Goal: Contribute content: Add original content to the website for others to see

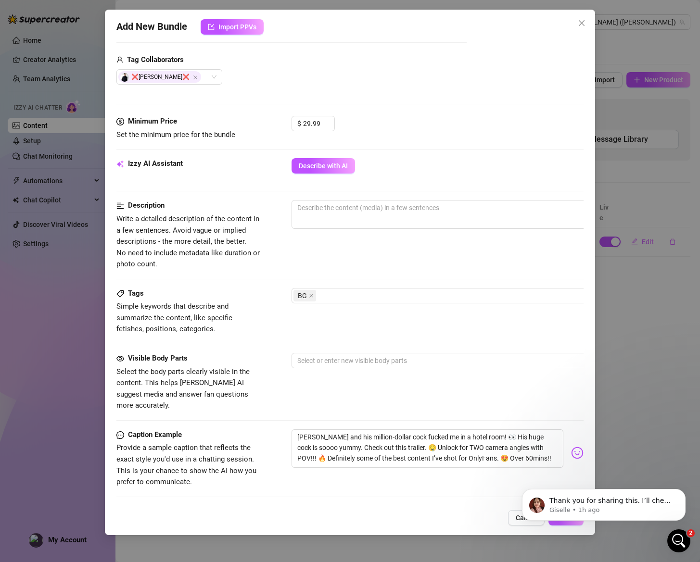
scroll to position [611, 0]
click at [514, 264] on div "Description Write a detailed description of the content in a few sentences. Avo…" at bounding box center [349, 235] width 467 height 70
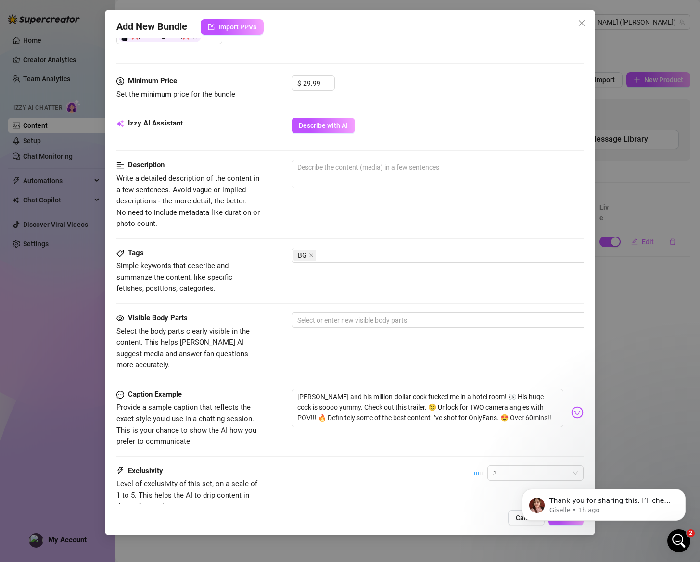
scroll to position [323, 0]
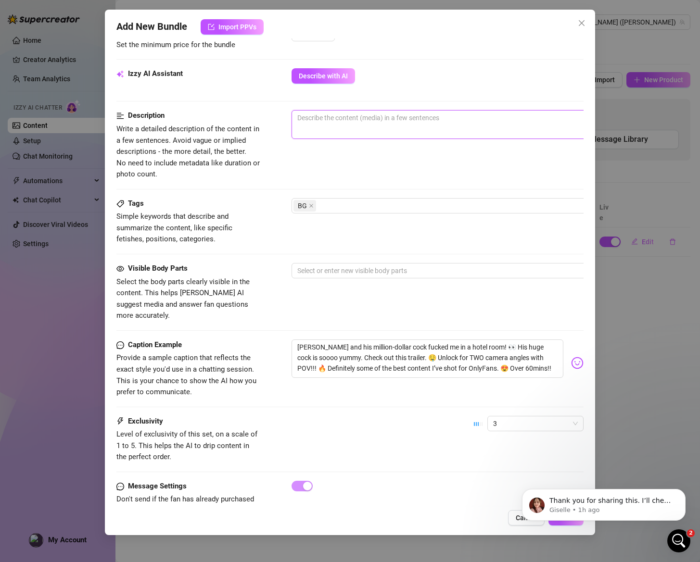
click at [319, 117] on textarea at bounding box center [460, 118] width 336 height 14
click at [423, 353] on textarea "[PERSON_NAME] and his million-dollar cock fucked me in a hotel room! 👀 His huge…" at bounding box center [428, 359] width 272 height 38
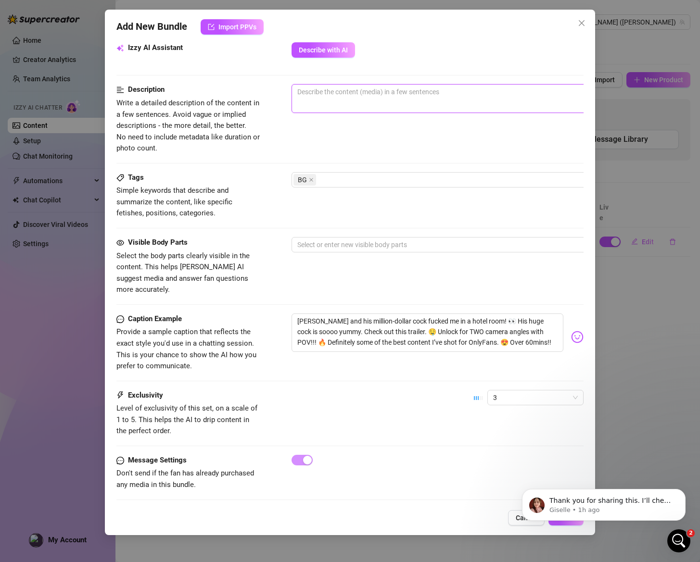
click at [343, 94] on textarea at bounding box center [460, 92] width 336 height 14
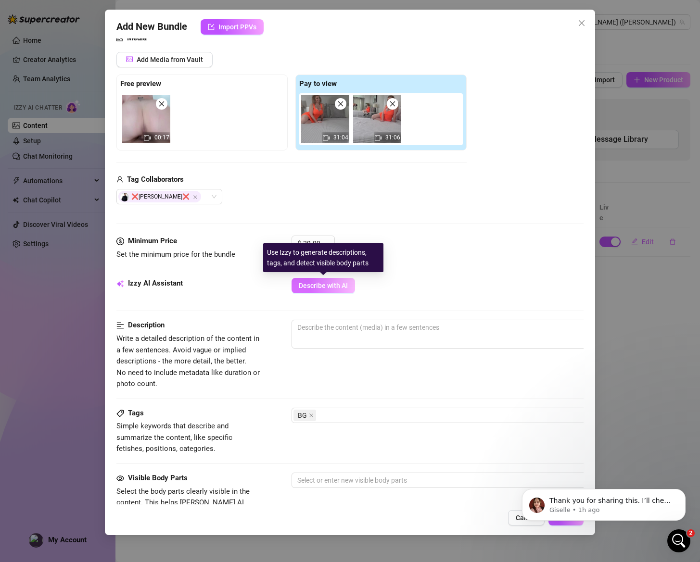
click at [323, 284] on span "Describe with AI" at bounding box center [323, 286] width 49 height 8
click at [369, 334] on textarea at bounding box center [460, 327] width 336 height 14
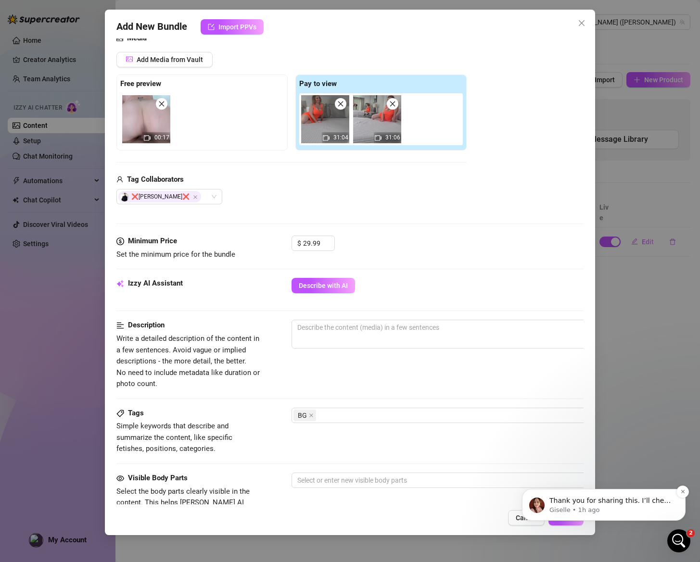
click at [614, 503] on p "Thank you for sharing this. I’ll check with my team to see what might be causin…" at bounding box center [611, 501] width 124 height 10
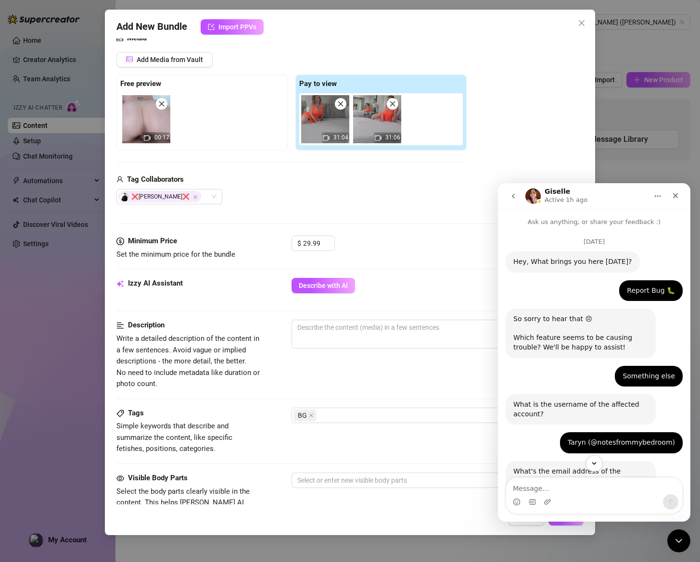
click at [603, 485] on textarea "Message…" at bounding box center [594, 486] width 176 height 16
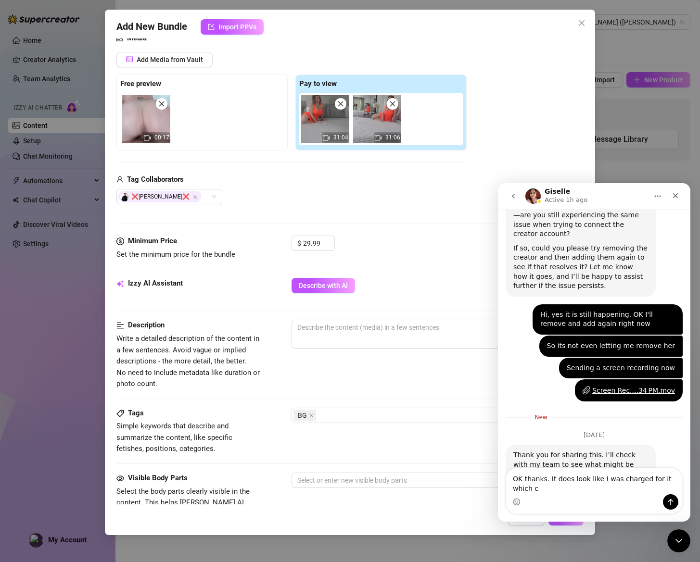
scroll to position [643, 0]
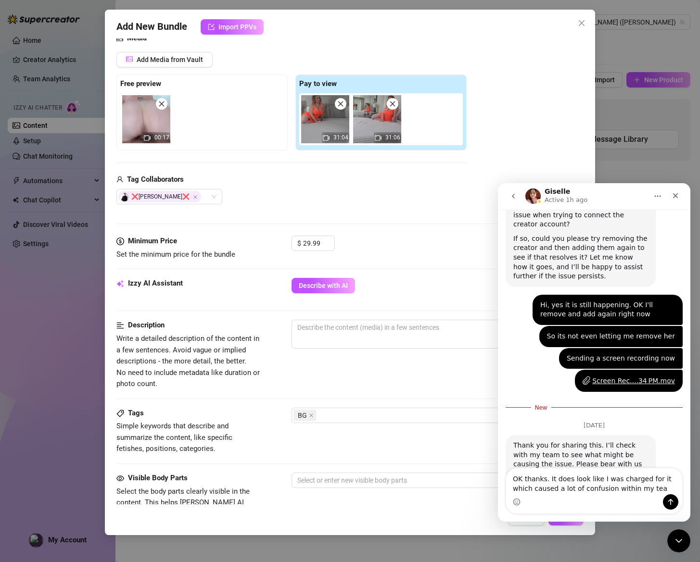
type textarea "OK thanks. It does look like I was charged for it which caused a lot of confusi…"
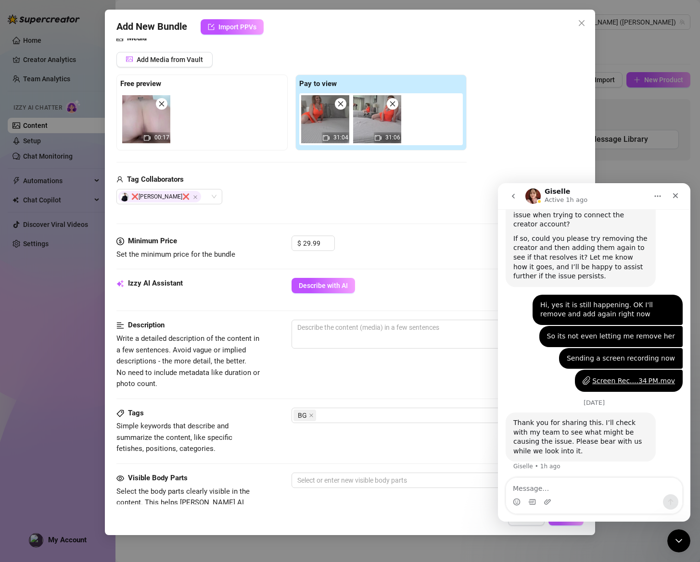
scroll to position [659, 0]
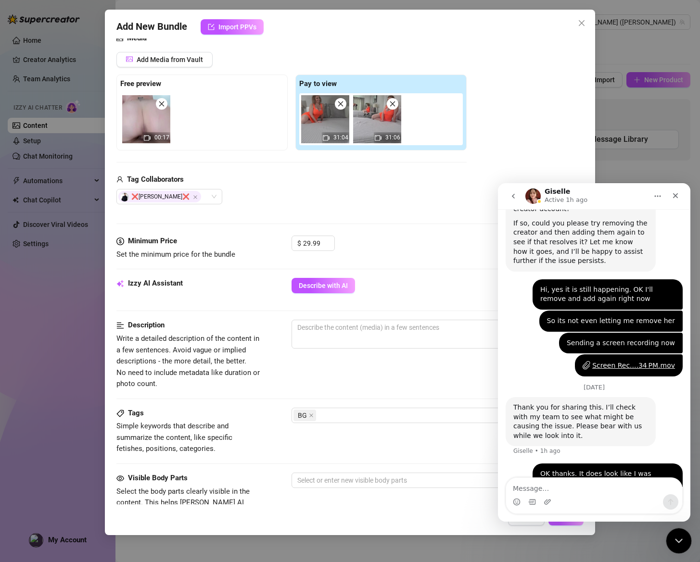
click at [676, 537] on icon "Close Intercom Messenger" at bounding box center [678, 540] width 12 height 12
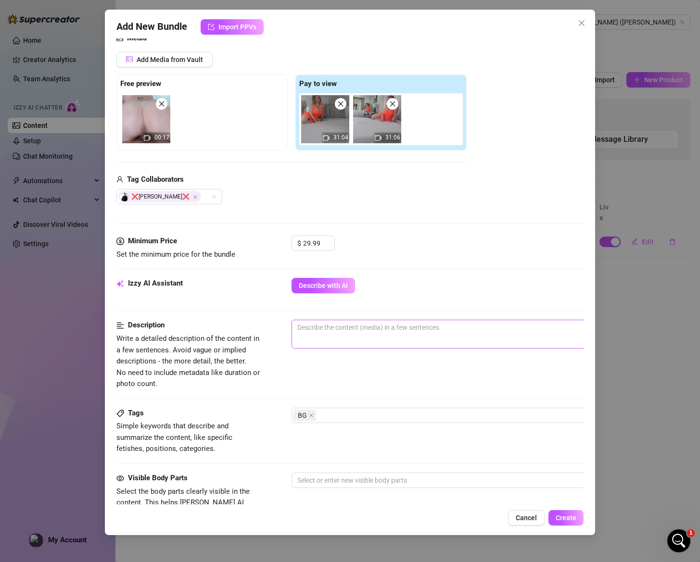
click at [352, 337] on span "0 / 1000" at bounding box center [460, 334] width 337 height 29
click at [352, 333] on textarea at bounding box center [460, 327] width 336 height 14
click at [335, 290] on button "Describe with AI" at bounding box center [324, 285] width 64 height 15
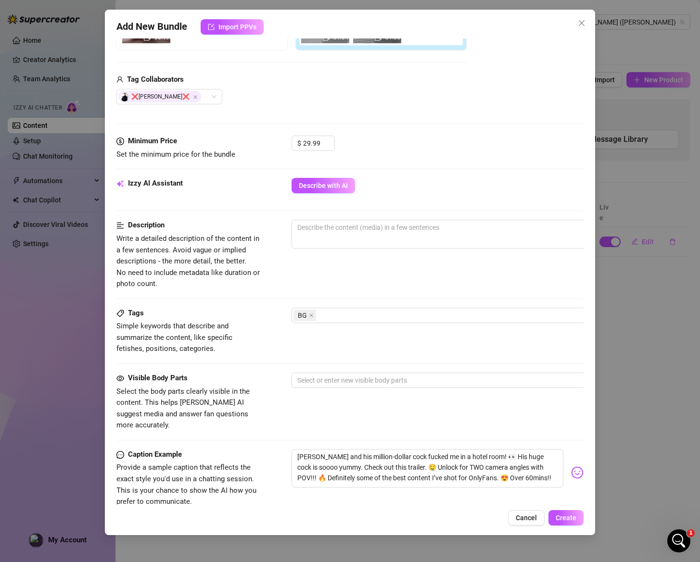
scroll to position [220, 0]
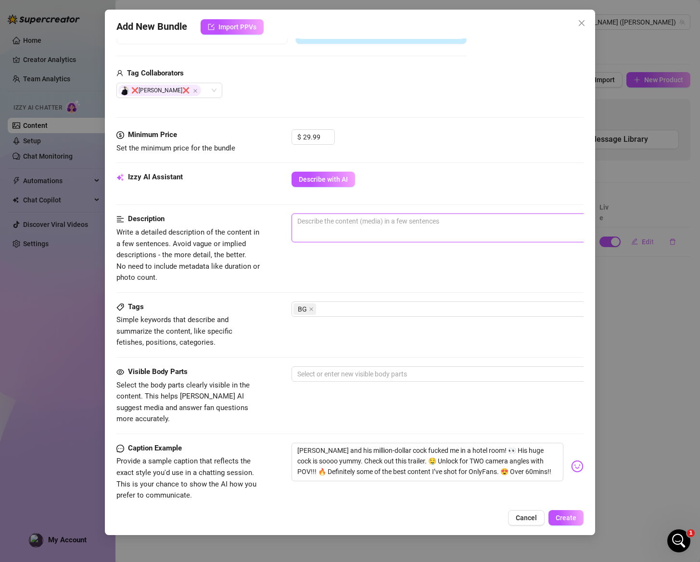
click at [322, 225] on textarea at bounding box center [460, 221] width 336 height 14
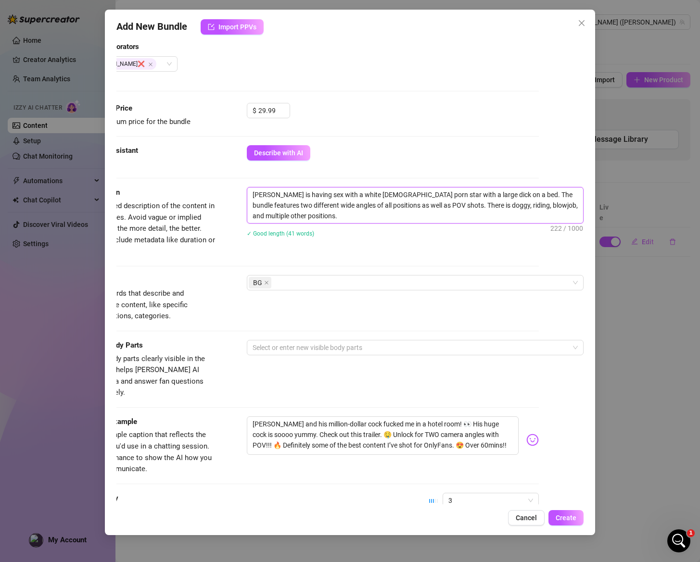
scroll to position [0, 0]
type textarea "[PERSON_NAME] is having sex with a white [DEMOGRAPHIC_DATA] porn star with a la…"
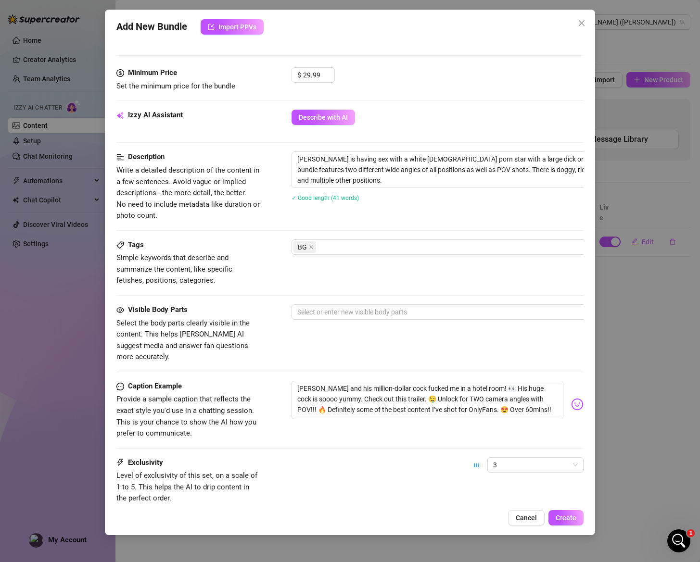
scroll to position [294, 0]
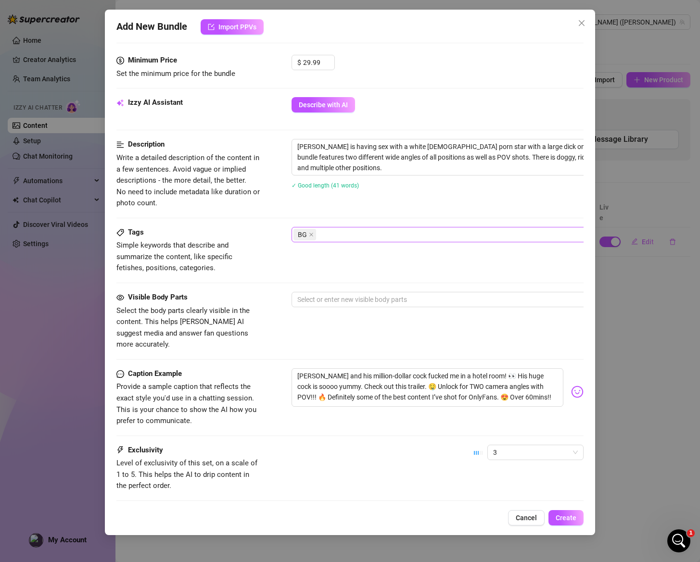
click at [349, 235] on div "BG" at bounding box center [454, 234] width 323 height 13
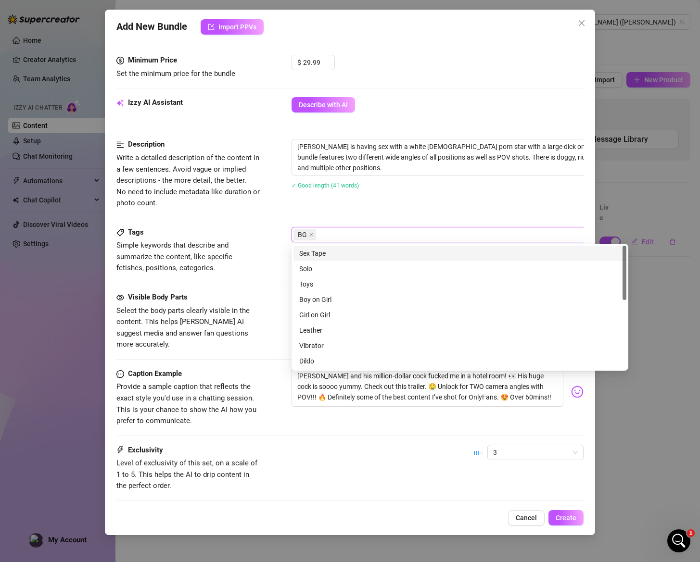
click at [348, 248] on div "Sex Tape" at bounding box center [459, 253] width 321 height 11
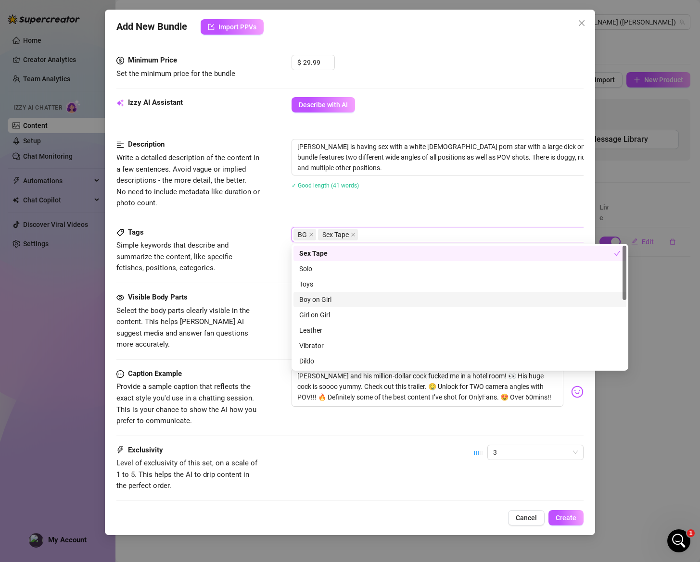
click at [365, 301] on div "Boy on Girl" at bounding box center [459, 299] width 321 height 11
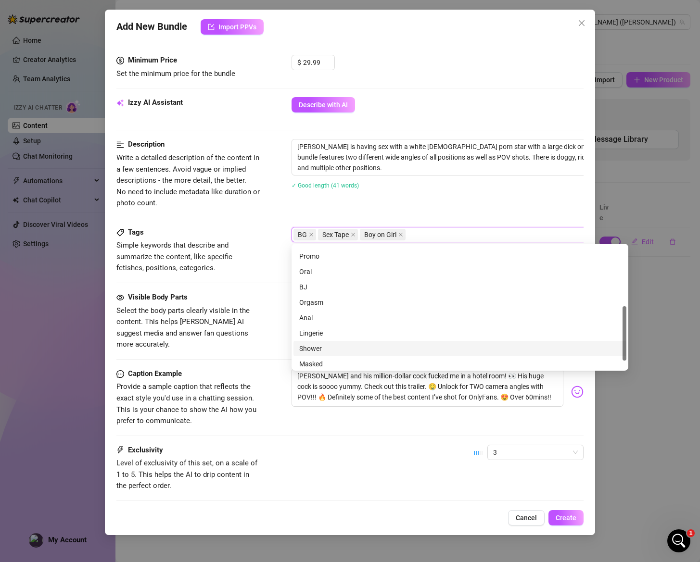
scroll to position [135, 0]
click at [383, 299] on div "Orgasm" at bounding box center [459, 303] width 321 height 11
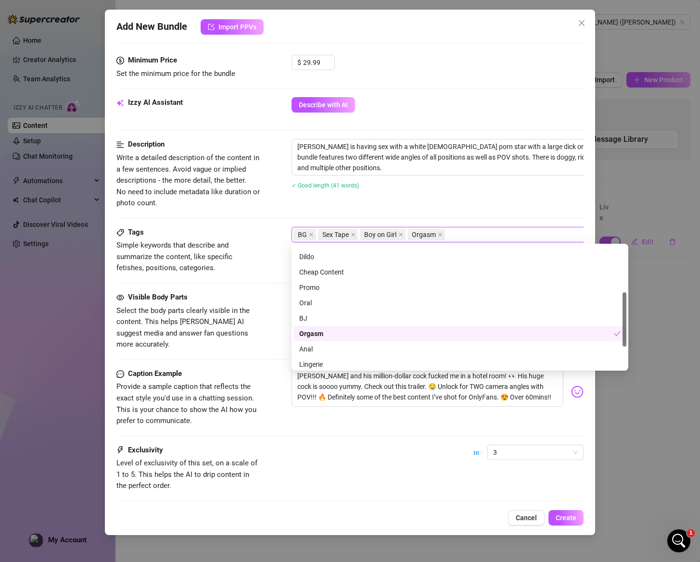
scroll to position [98, 0]
click at [360, 326] on div "BJ" at bounding box center [459, 324] width 321 height 11
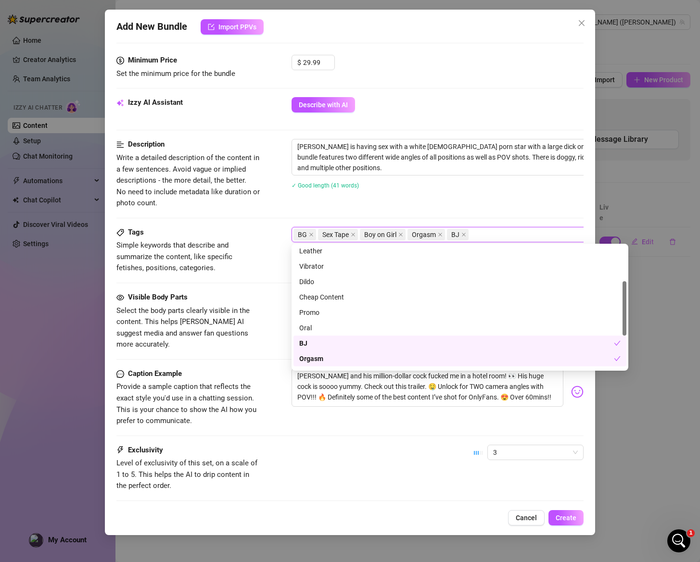
scroll to position [54, 0]
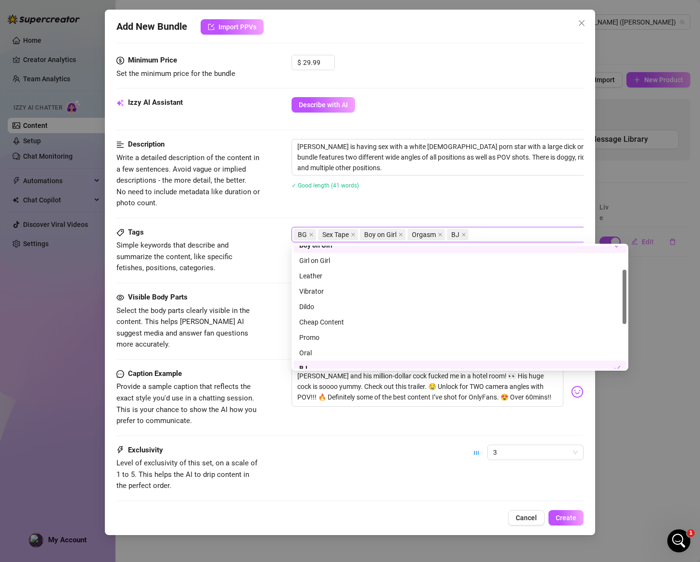
click at [496, 228] on div "BG Sex Tape Boy on Girl Orgasm BJ" at bounding box center [454, 234] width 323 height 13
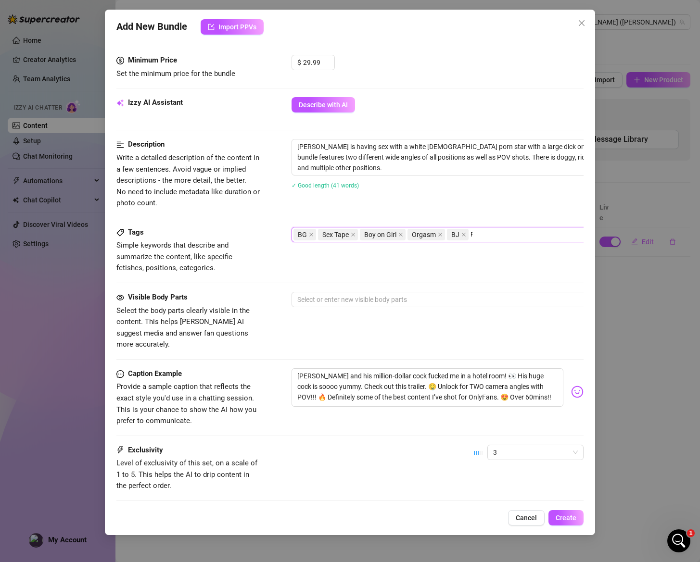
scroll to position [0, 0]
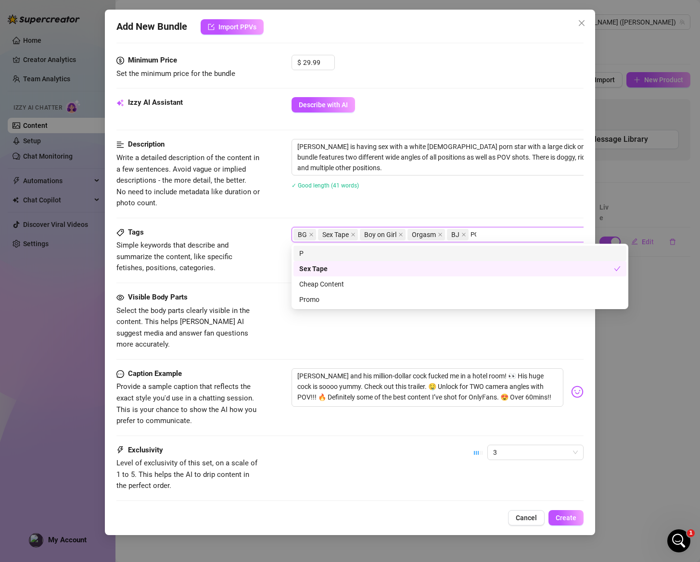
type input "POV"
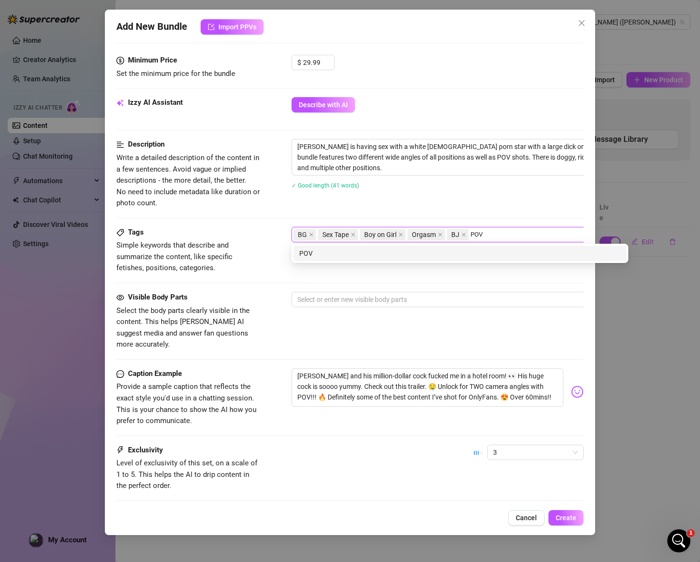
click at [451, 253] on div "POV" at bounding box center [459, 253] width 321 height 11
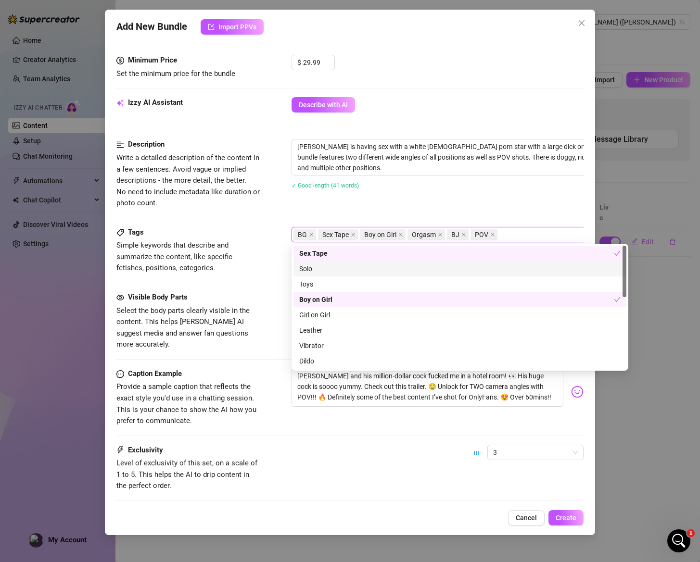
click at [257, 274] on span "Simple keywords that describe and summarize the content, like specific fetishes…" at bounding box center [188, 257] width 144 height 34
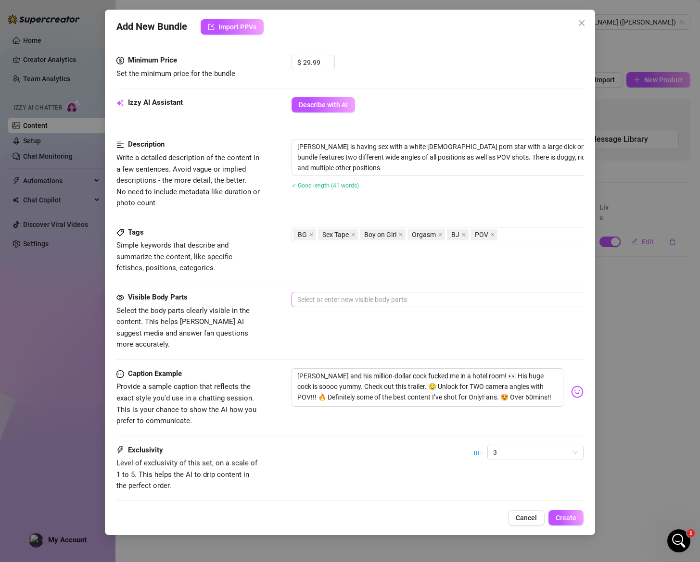
click at [364, 303] on div at bounding box center [454, 299] width 323 height 13
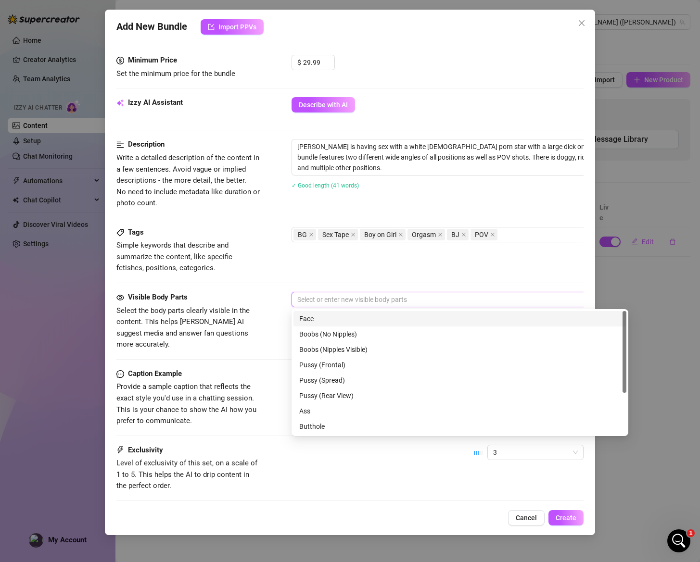
click at [356, 320] on div "Face" at bounding box center [459, 319] width 321 height 11
click at [384, 347] on div "Boobs (Nipples Visible)" at bounding box center [459, 349] width 321 height 11
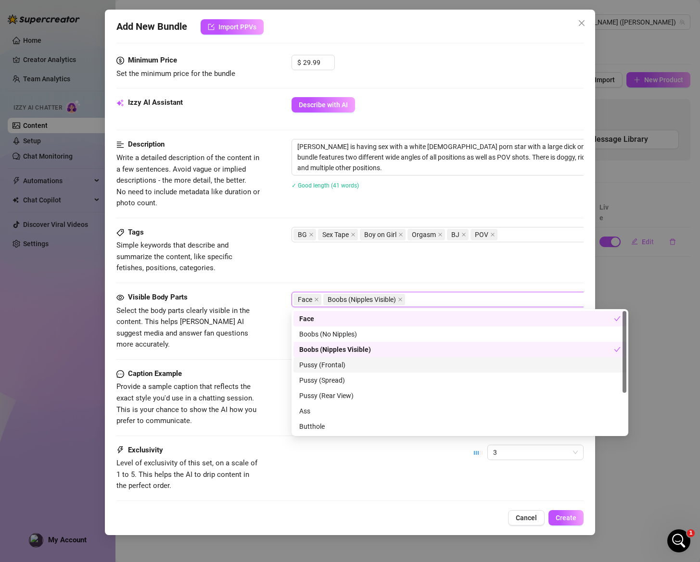
click at [356, 363] on div "Pussy (Frontal)" at bounding box center [459, 365] width 321 height 11
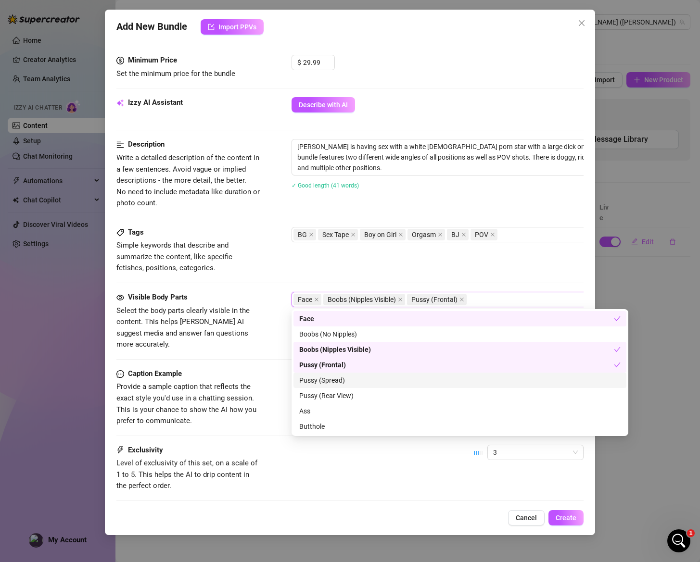
click at [359, 380] on div "Pussy (Spread)" at bounding box center [459, 380] width 321 height 11
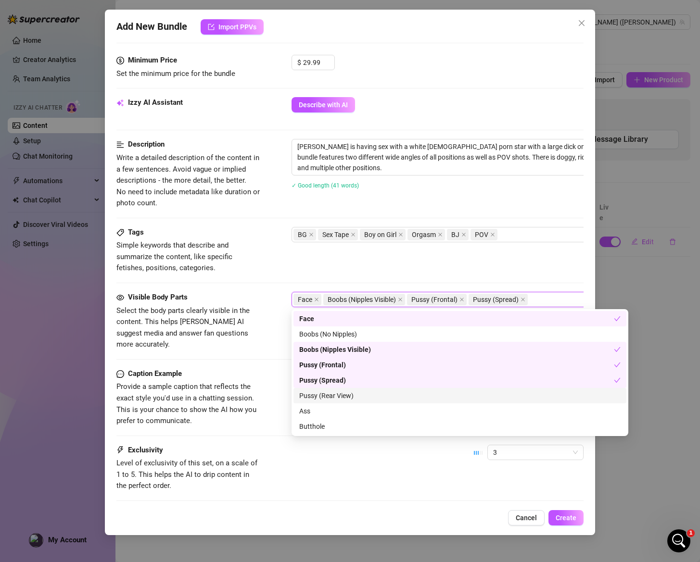
click at [364, 394] on div "Pussy (Rear View)" at bounding box center [459, 396] width 321 height 11
click at [351, 416] on div "Ass" at bounding box center [459, 411] width 321 height 11
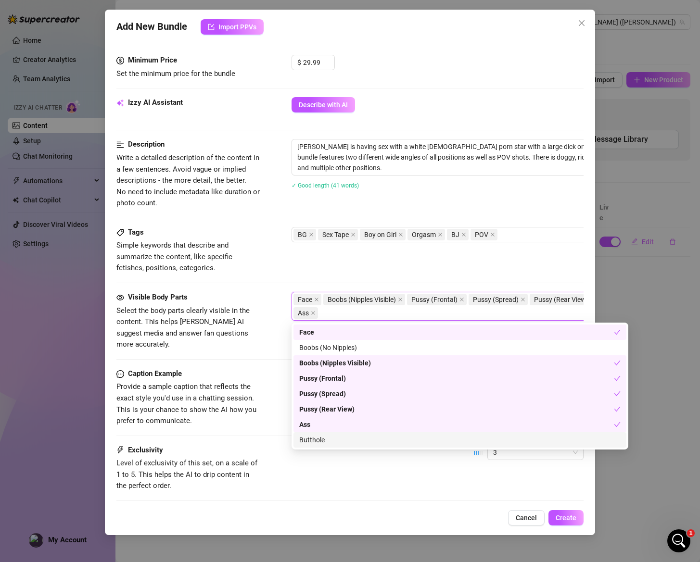
click at [352, 435] on div "Butthole" at bounding box center [459, 440] width 321 height 11
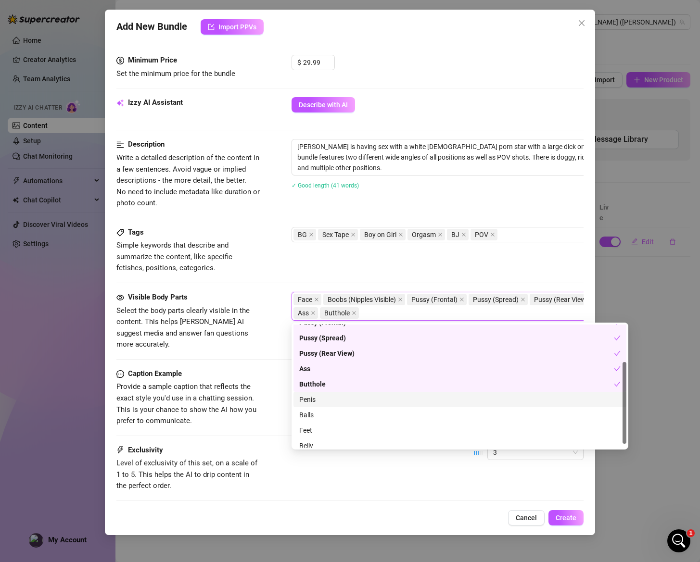
click at [343, 399] on div "Penis" at bounding box center [459, 399] width 321 height 11
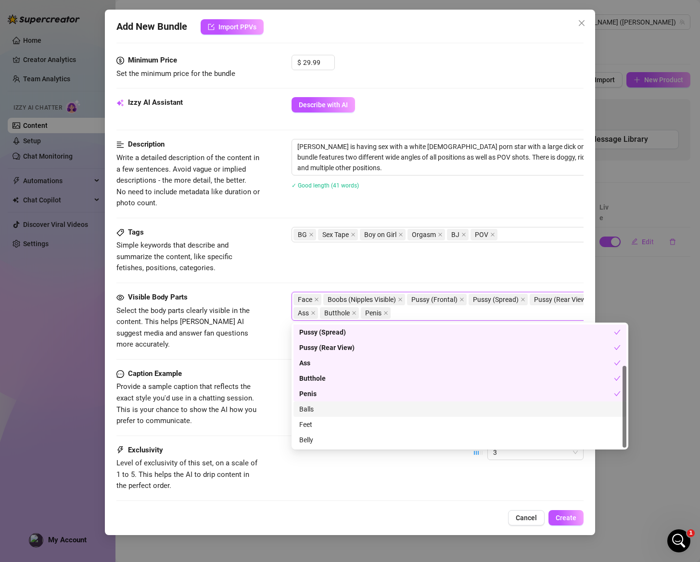
click at [340, 409] on div "Balls" at bounding box center [459, 409] width 321 height 11
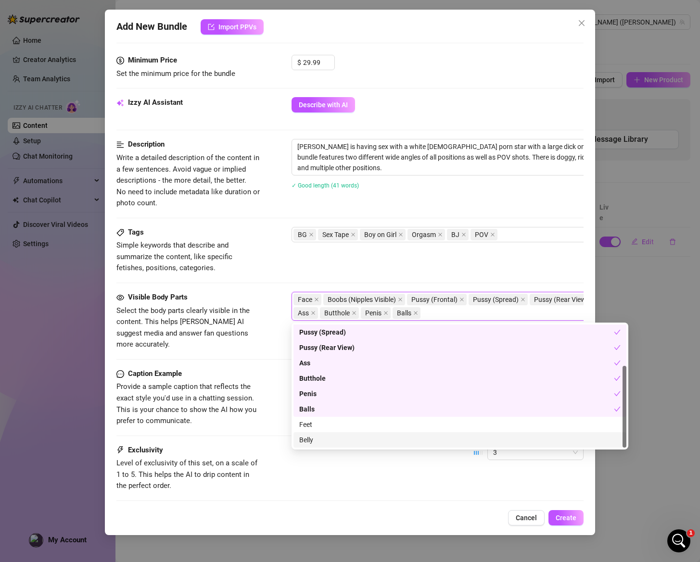
click at [313, 441] on div "Belly" at bounding box center [459, 440] width 321 height 11
click at [258, 368] on div "Caption Example" at bounding box center [188, 374] width 144 height 12
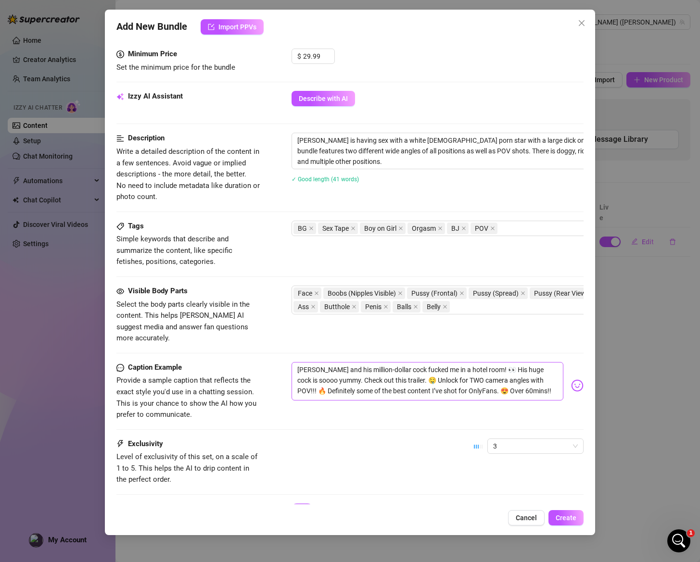
scroll to position [349, 0]
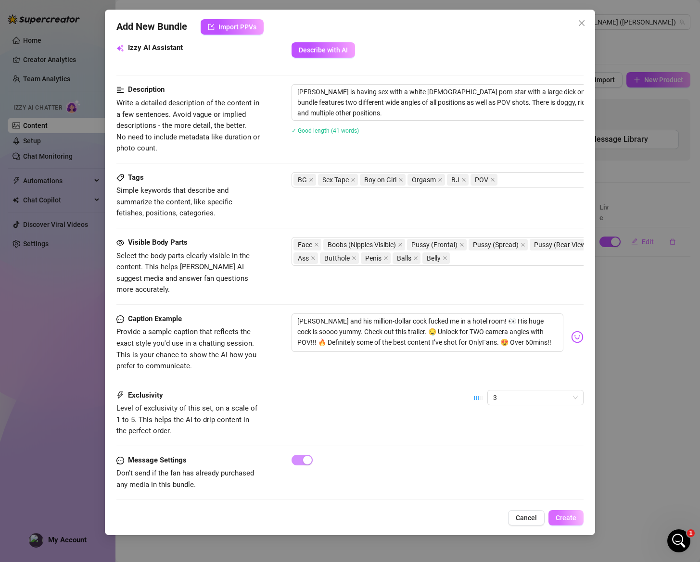
click at [565, 518] on span "Create" at bounding box center [566, 518] width 21 height 8
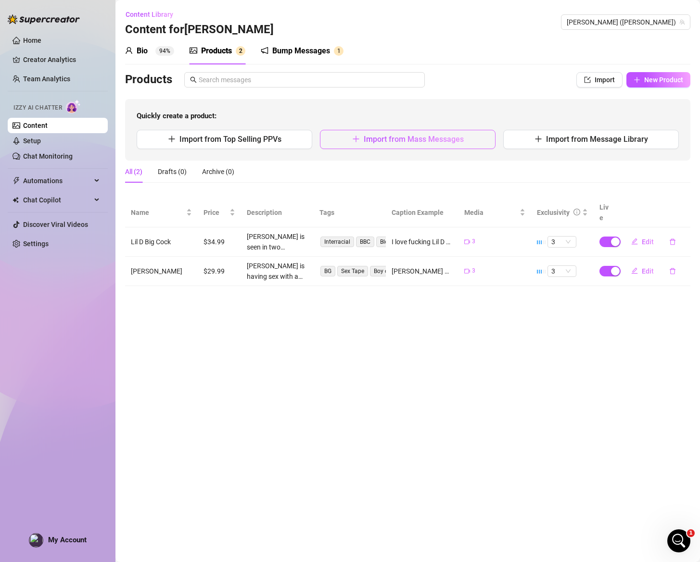
click at [414, 143] on span "Import from Mass Messages" at bounding box center [414, 139] width 100 height 9
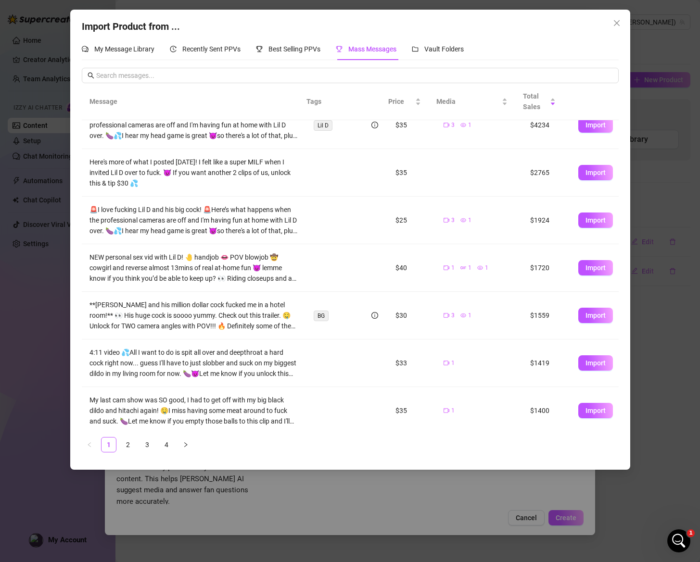
scroll to position [31, 0]
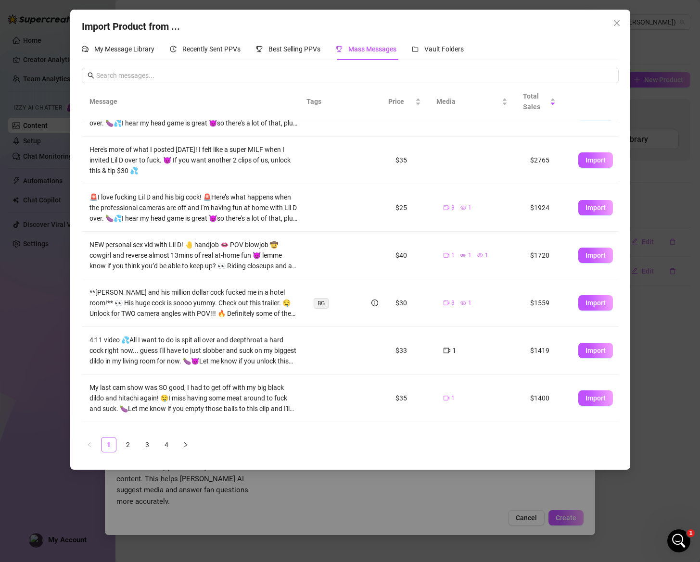
click at [444, 350] on icon "video-camera" at bounding box center [447, 350] width 7 height 7
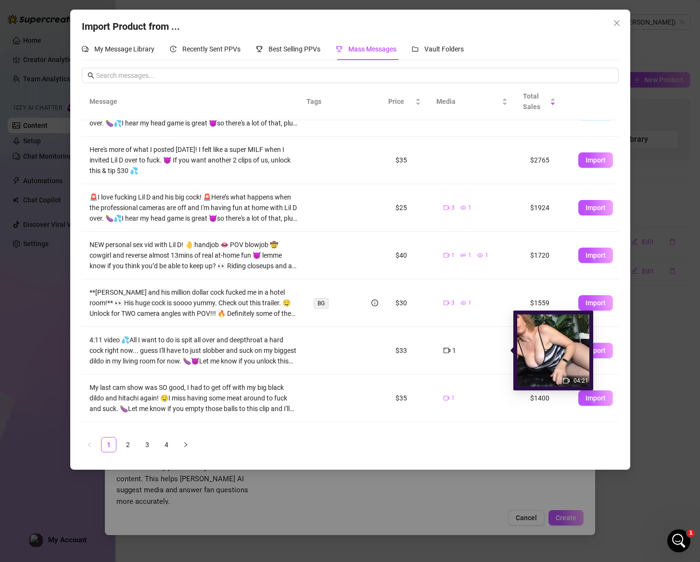
click at [533, 353] on img at bounding box center [553, 351] width 72 height 72
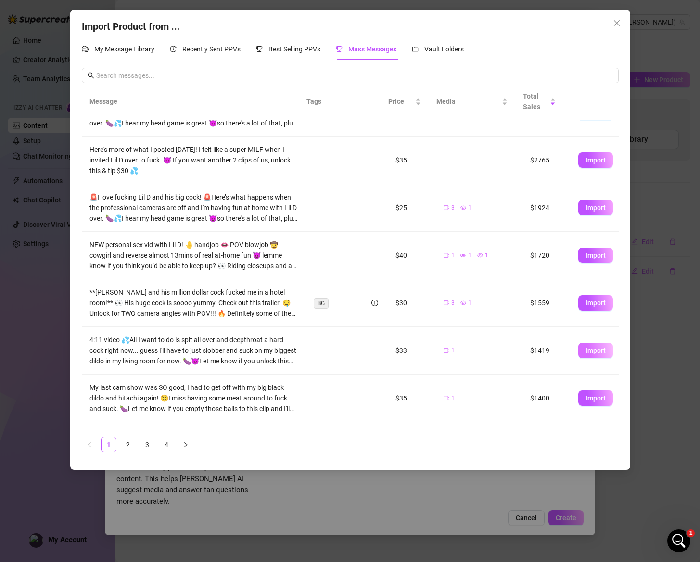
click at [585, 353] on span "Import" at bounding box center [595, 351] width 20 height 8
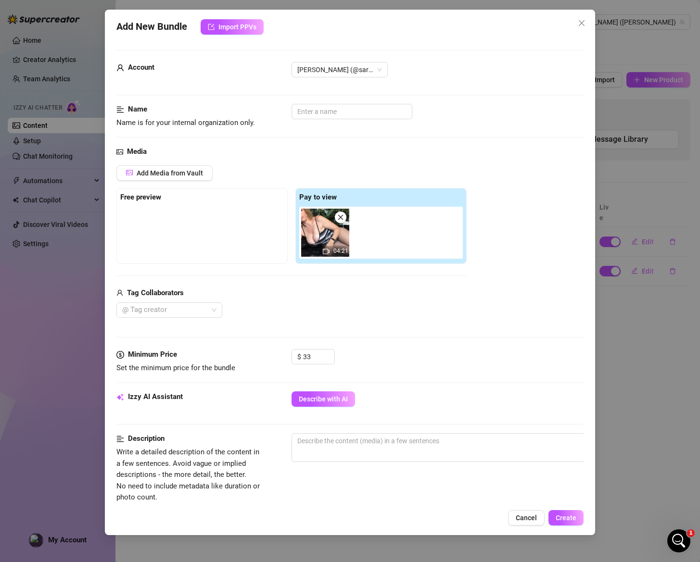
click at [319, 243] on img at bounding box center [325, 233] width 48 height 48
drag, startPoint x: 202, startPoint y: 245, endPoint x: 165, endPoint y: 229, distance: 40.5
click at [169, 232] on div at bounding box center [202, 231] width 164 height 48
click at [151, 210] on div at bounding box center [203, 209] width 167 height 4
click at [349, 116] on input "text" at bounding box center [352, 111] width 121 height 15
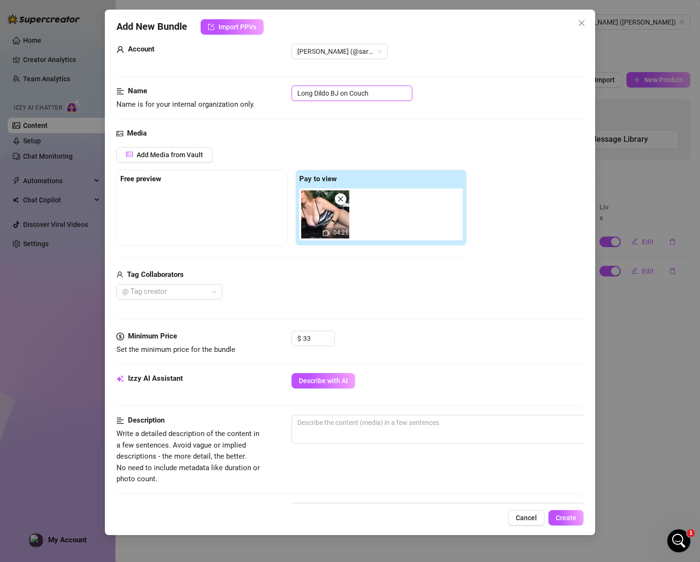
scroll to position [0, 0]
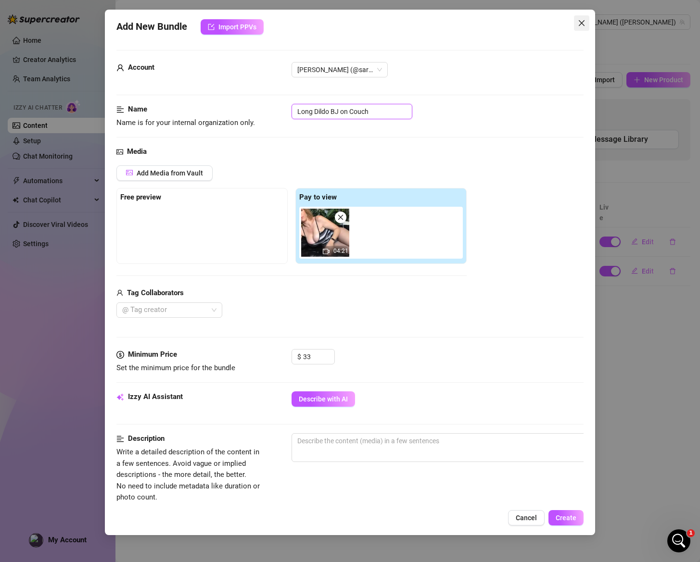
type input "Long Dildo BJ on Couch"
click at [581, 19] on icon "close" at bounding box center [582, 23] width 8 height 8
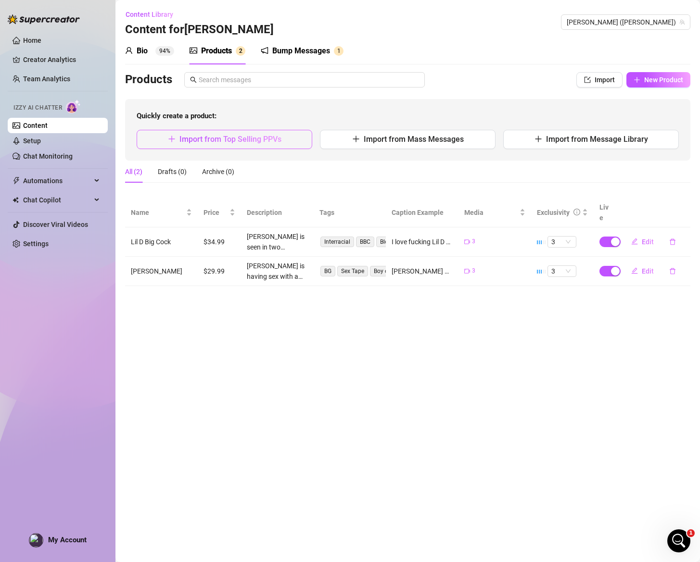
click at [273, 142] on span "Import from Top Selling PPVs" at bounding box center [230, 139] width 102 height 9
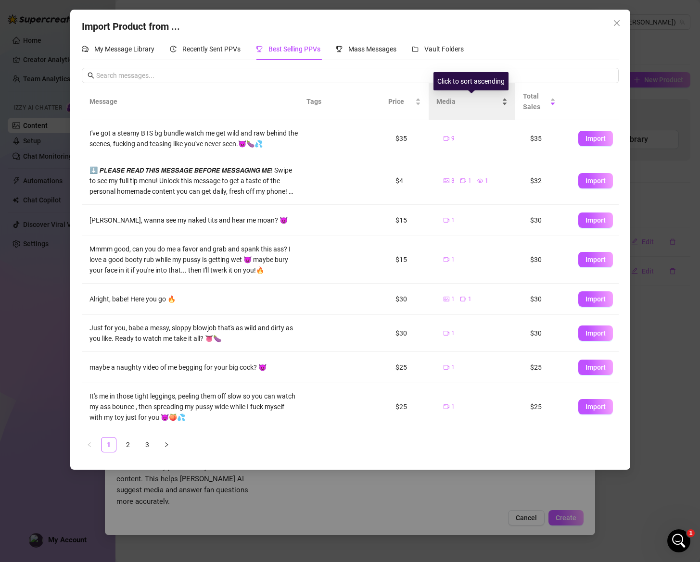
click at [444, 100] on span "Media" at bounding box center [468, 101] width 64 height 11
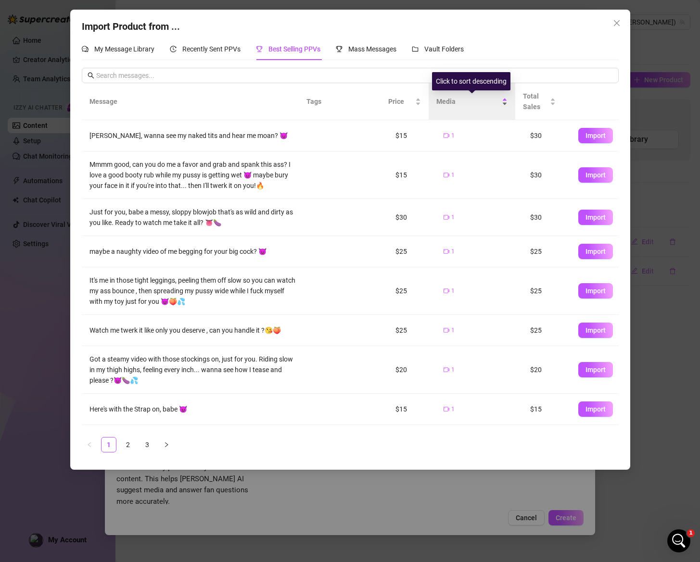
click at [444, 100] on span "Media" at bounding box center [468, 101] width 64 height 11
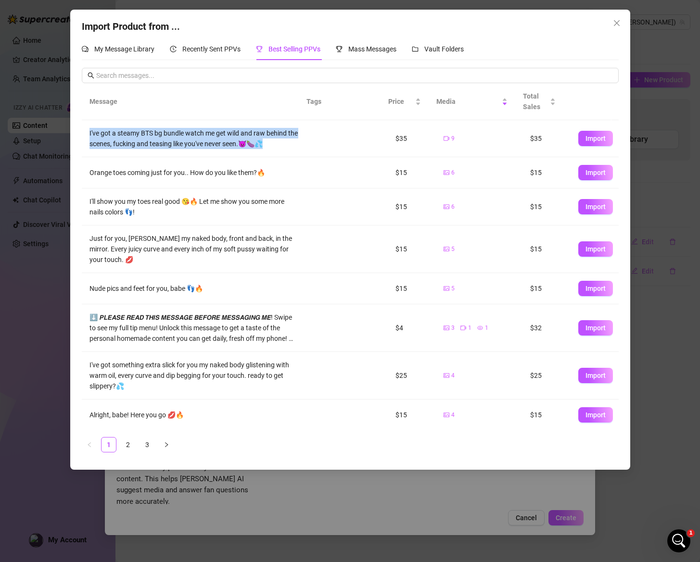
drag, startPoint x: 282, startPoint y: 143, endPoint x: 81, endPoint y: 133, distance: 200.9
click at [82, 133] on td "I've got a steamy BTS bg bundle watch me get wild and raw behind the scenes, fu…" at bounding box center [194, 138] width 224 height 37
copy table "I've got a steamy BTS bg bundle watch me get wild and raw behind the scenes, fu…"
click at [585, 140] on span "Import" at bounding box center [595, 139] width 20 height 8
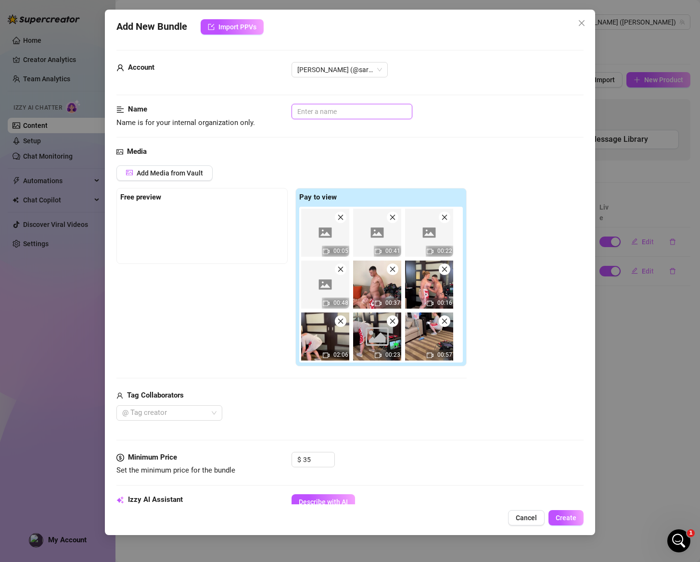
click at [339, 111] on input "text" at bounding box center [352, 111] width 121 height 15
click at [192, 419] on div at bounding box center [164, 412] width 92 height 13
type input "BTS Maid Bundle"
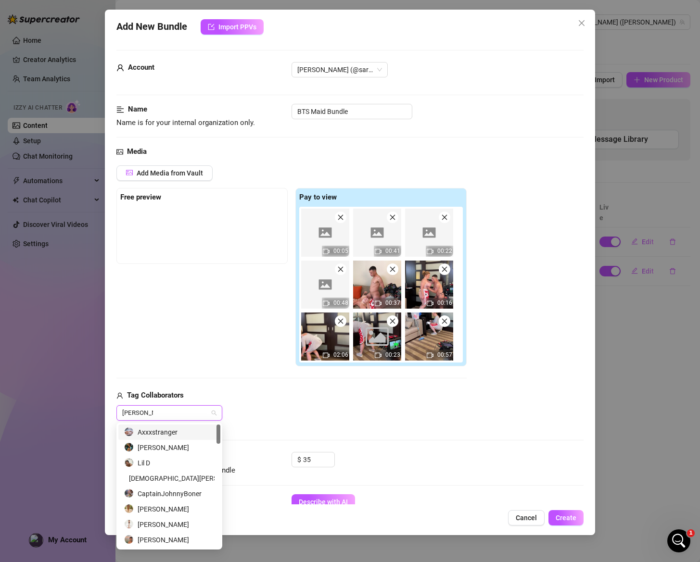
type input "[PERSON_NAME]"
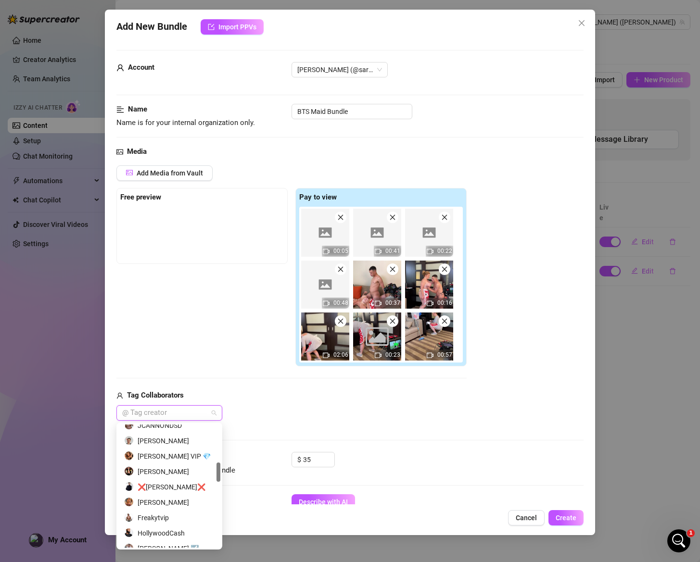
scroll to position [244, 0]
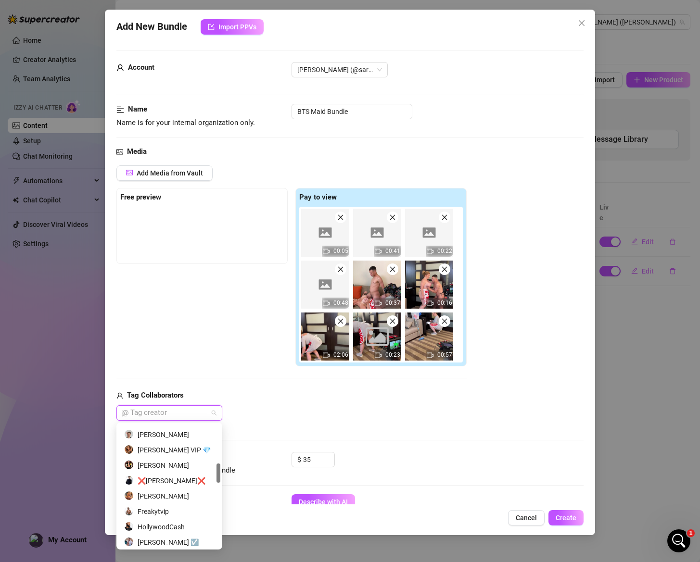
type input "jo"
click at [184, 437] on div "[PERSON_NAME]" at bounding box center [169, 435] width 90 height 11
click at [368, 421] on div "Media Add Media from Vault Free preview Pay to view 00:05 00:41 00:22 00:48 00:…" at bounding box center [349, 299] width 467 height 306
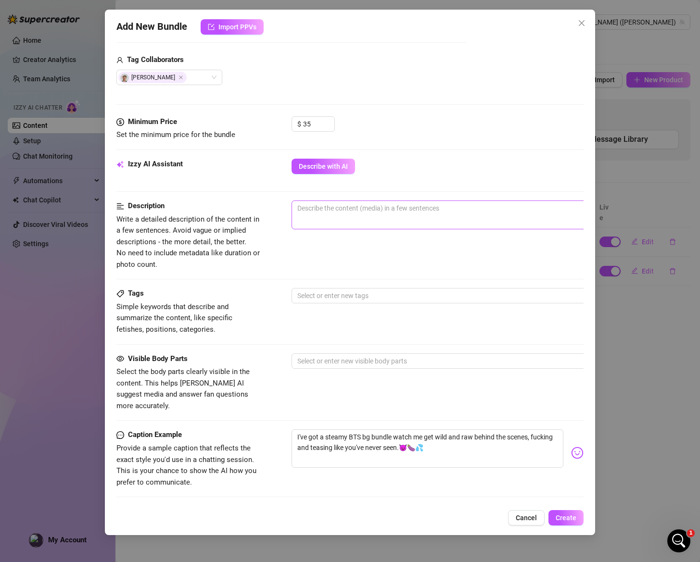
scroll to position [286, 0]
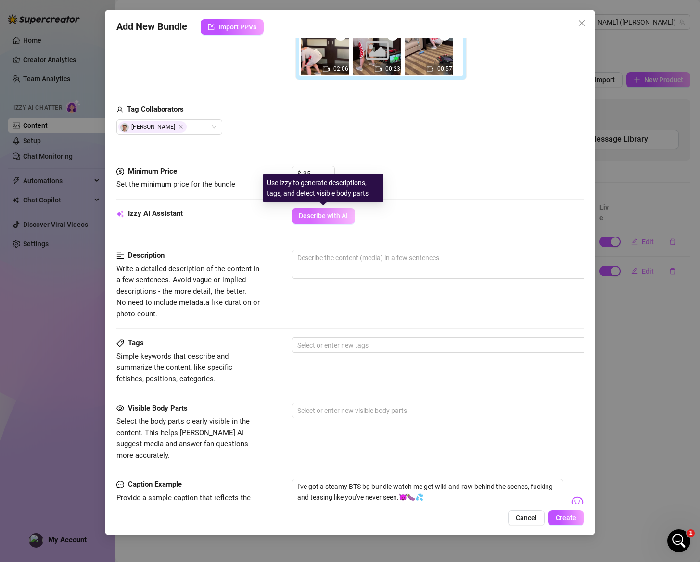
click at [339, 215] on span "Describe with AI" at bounding box center [323, 216] width 49 height 8
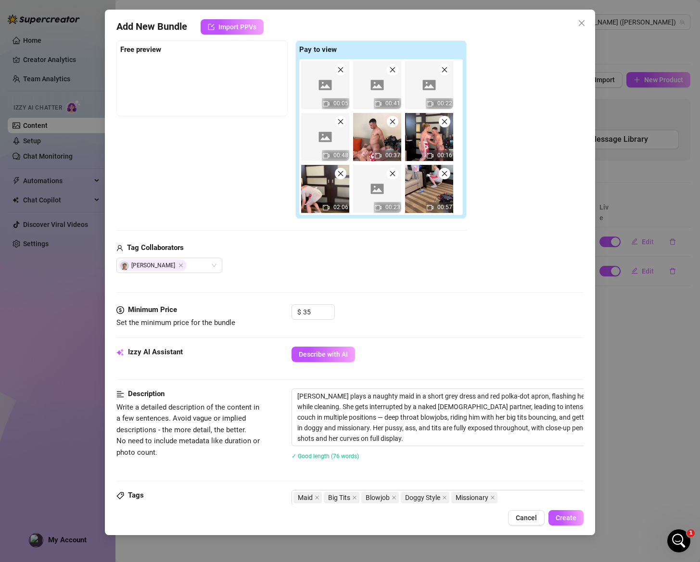
scroll to position [0, 0]
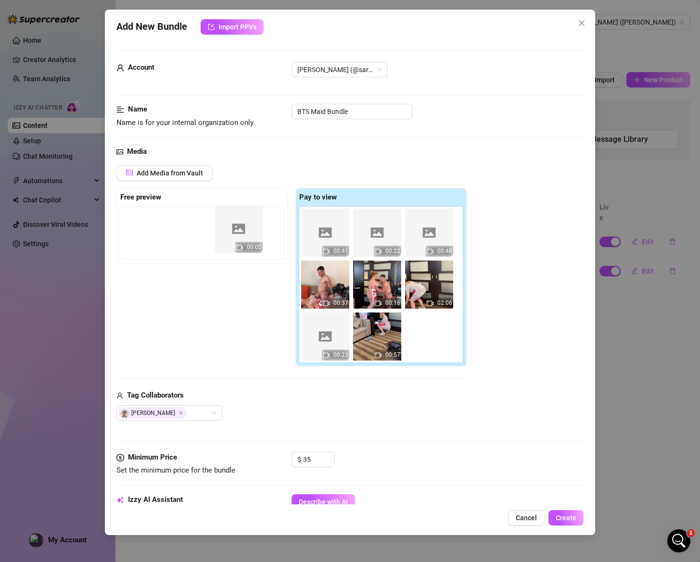
drag, startPoint x: 330, startPoint y: 237, endPoint x: 241, endPoint y: 233, distance: 89.6
click at [241, 233] on div "Free preview Pay to view 00:05 00:41 00:22 00:48 00:37 00:16 02:06 00:23 00:57" at bounding box center [291, 277] width 350 height 179
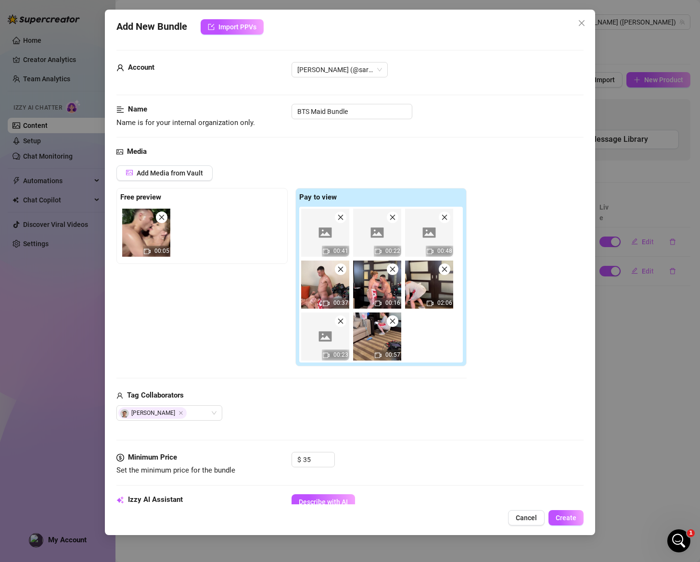
click at [153, 238] on img at bounding box center [146, 233] width 48 height 48
click at [326, 234] on img at bounding box center [325, 233] width 48 height 48
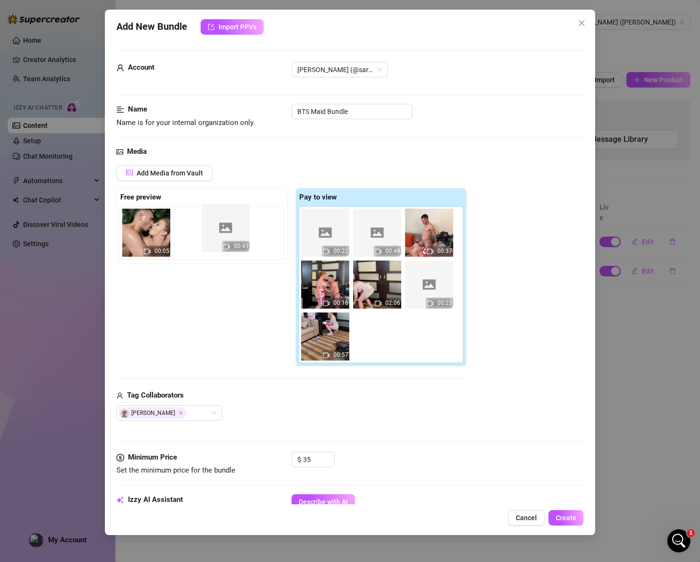
drag, startPoint x: 326, startPoint y: 234, endPoint x: 220, endPoint y: 230, distance: 105.4
click at [220, 230] on div "Free preview 00:05 Pay to view 00:41 00:22 00:48 00:37 00:16 02:06 00:23 00:57" at bounding box center [291, 277] width 350 height 179
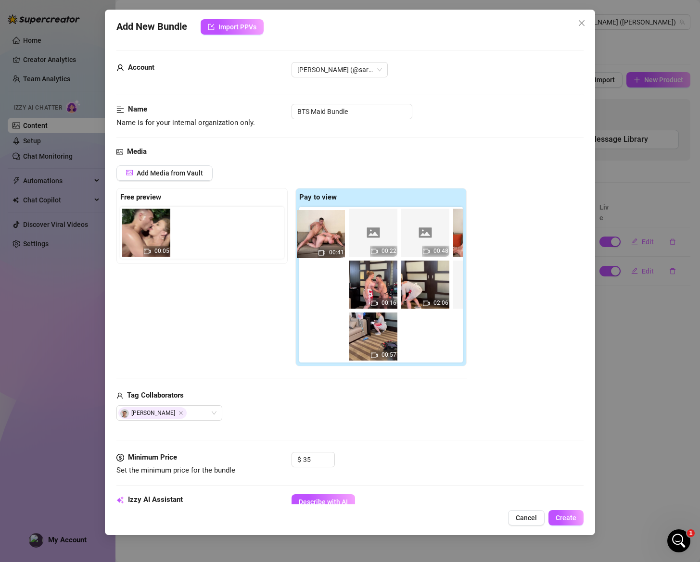
drag, startPoint x: 206, startPoint y: 238, endPoint x: 335, endPoint y: 239, distance: 129.4
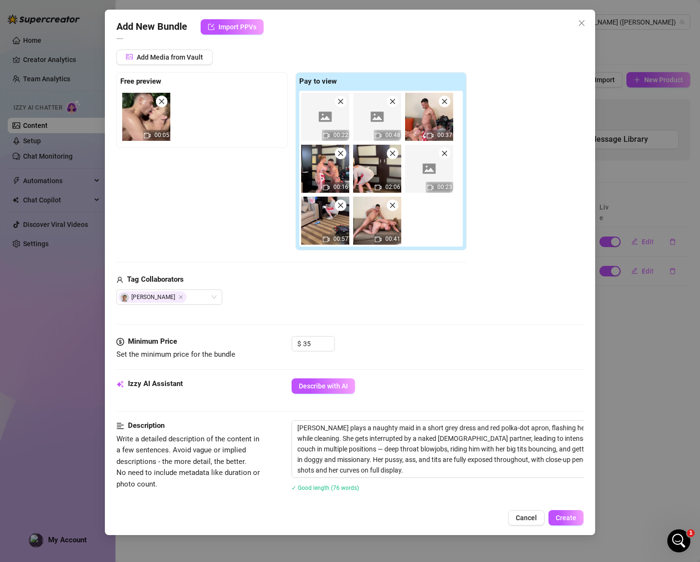
scroll to position [110, 0]
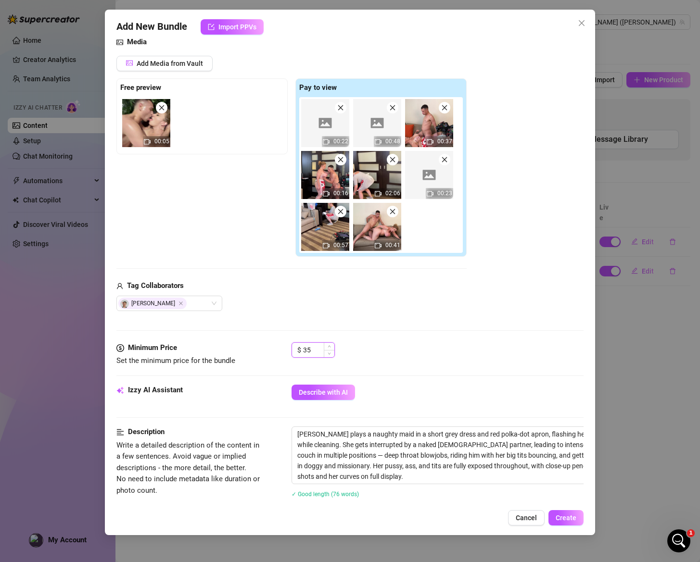
click at [312, 350] on input "35" at bounding box center [318, 350] width 31 height 14
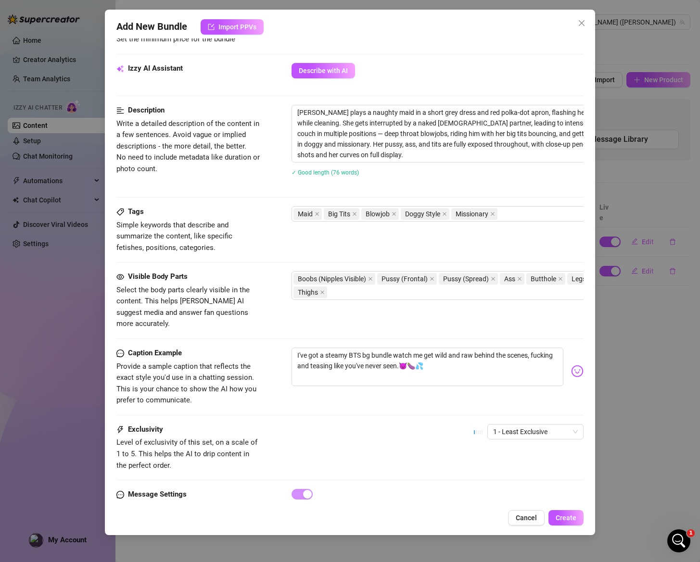
scroll to position [466, 0]
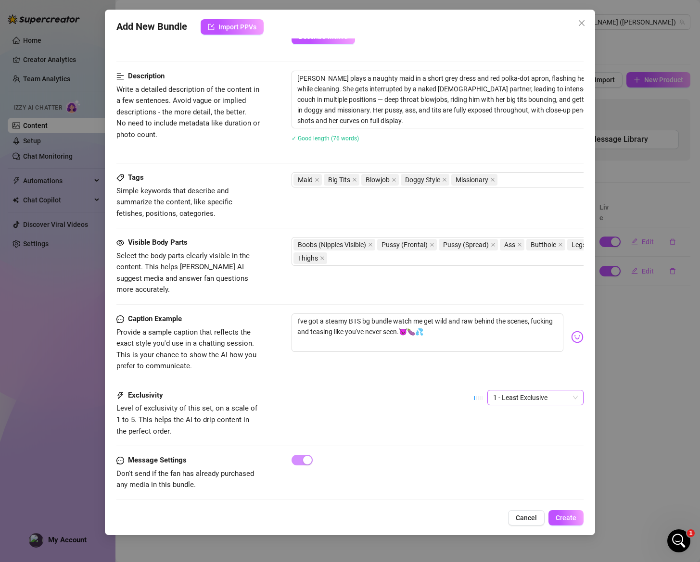
click at [503, 391] on span "1 - Least Exclusive" at bounding box center [535, 398] width 85 height 14
click at [497, 423] on div "2" at bounding box center [528, 421] width 81 height 11
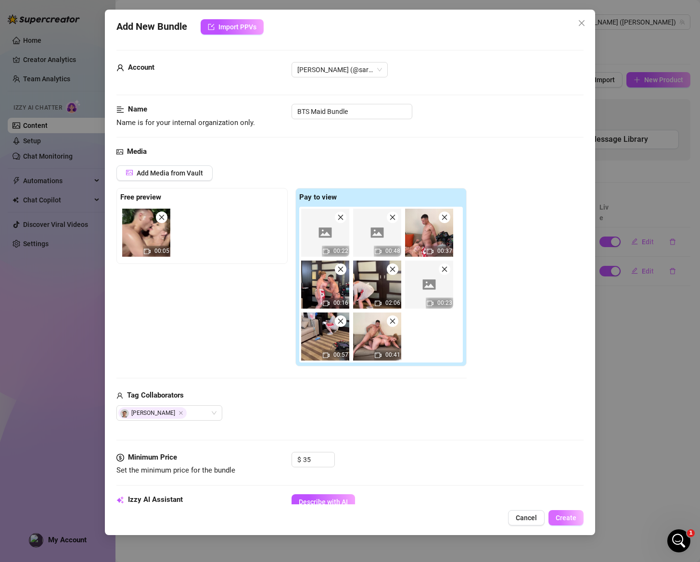
click at [574, 519] on span "Create" at bounding box center [566, 518] width 21 height 8
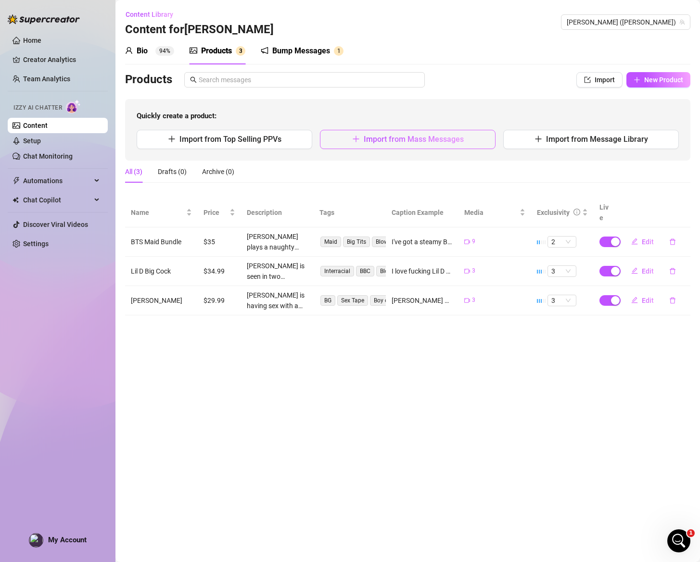
click at [401, 140] on span "Import from Mass Messages" at bounding box center [414, 139] width 100 height 9
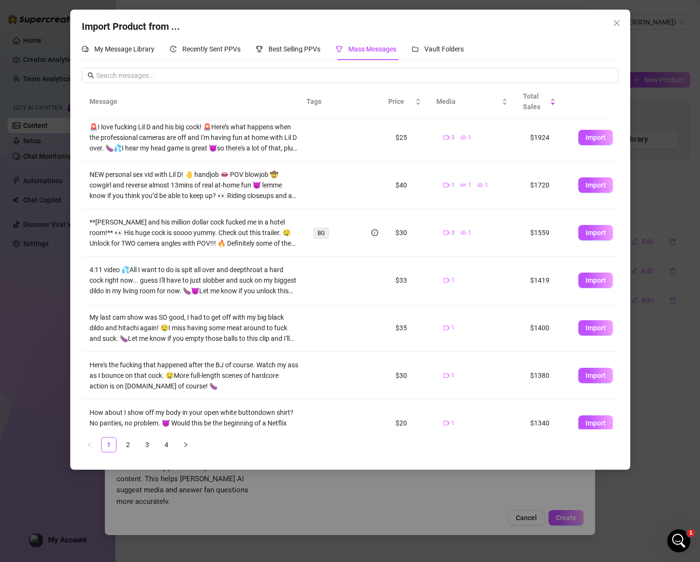
scroll to position [167, 0]
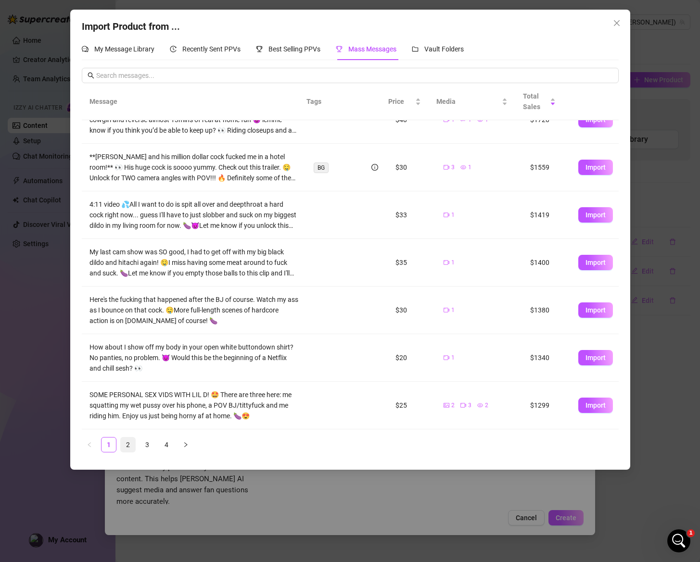
click at [123, 442] on link "2" at bounding box center [128, 445] width 14 height 14
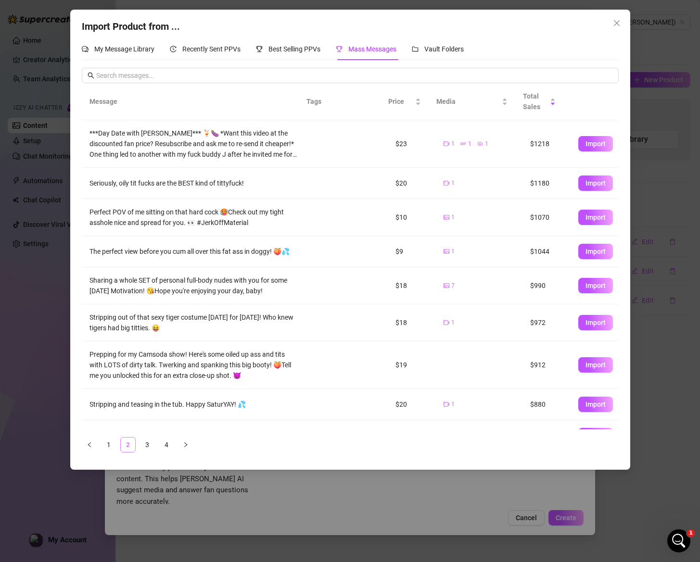
scroll to position [0, 0]
